Goal: Task Accomplishment & Management: Use online tool/utility

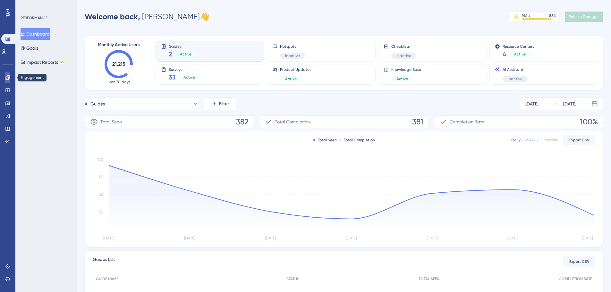
click at [8, 79] on icon at bounding box center [7, 77] width 5 height 5
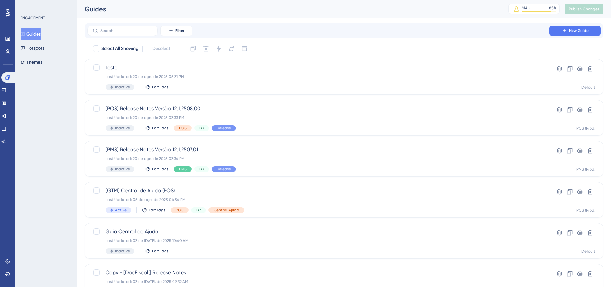
click at [40, 39] on button "Guides" at bounding box center [31, 34] width 20 height 12
click at [44, 45] on button "Hotspots" at bounding box center [33, 48] width 24 height 12
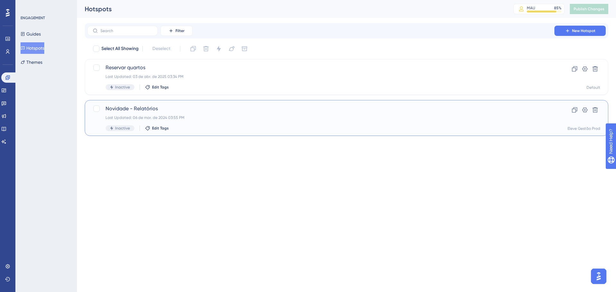
click at [201, 118] on div "Last Updated: 06 de mar. de 2024 03:55 PM" at bounding box center [320, 117] width 430 height 5
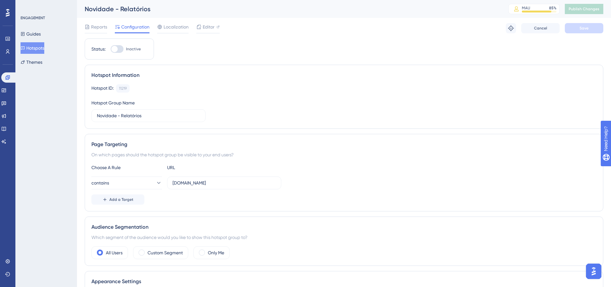
click at [213, 21] on div "Reports Configuration Localization Editor Troubleshoot Cancel Save" at bounding box center [344, 28] width 518 height 21
click at [210, 29] on span "Editor" at bounding box center [209, 27] width 12 height 8
